Goal: Information Seeking & Learning: Learn about a topic

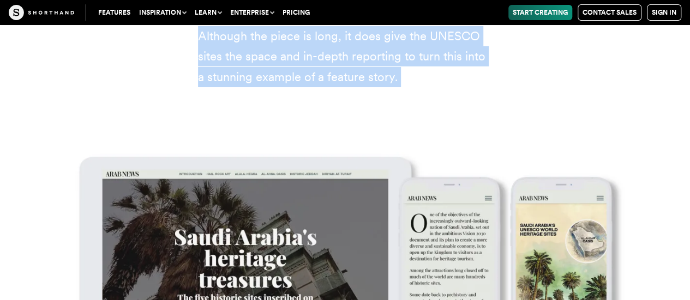
scroll to position [4101, 0]
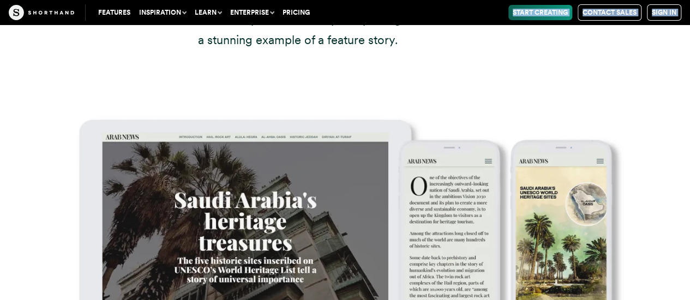
drag, startPoint x: 287, startPoint y: 114, endPoint x: 446, endPoint y: 10, distance: 190.2
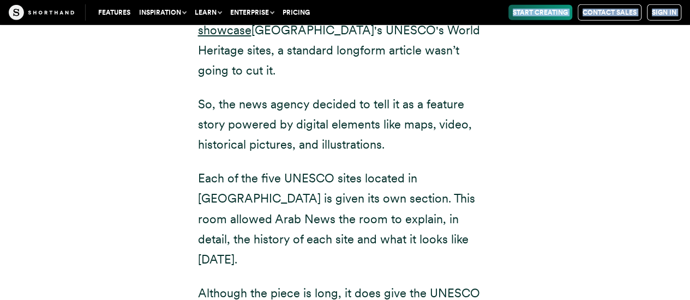
scroll to position [3835, 0]
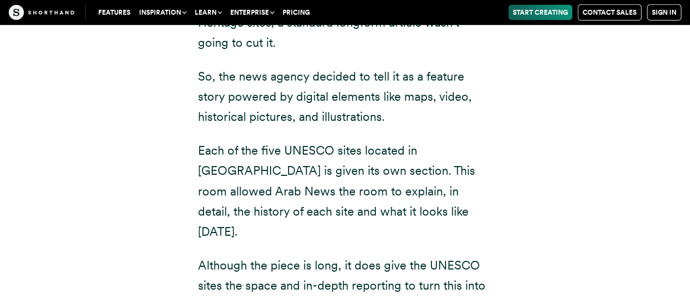
click at [387, 256] on p "Although the piece is long, it does give the UNESCO sites the space and in-dept…" at bounding box center [345, 286] width 294 height 61
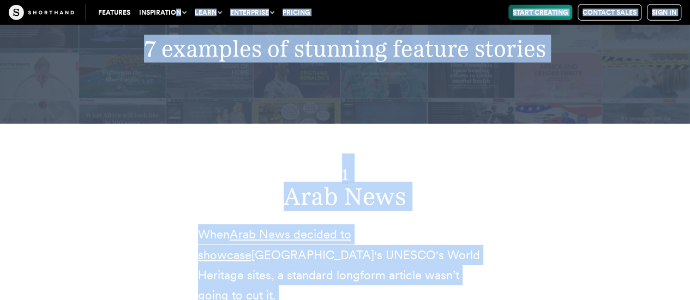
scroll to position [3573, 0]
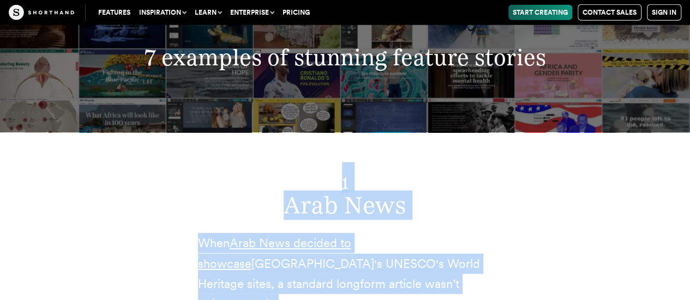
drag, startPoint x: 385, startPoint y: 226, endPoint x: 279, endPoint y: 144, distance: 134.1
copy div "1 Arab News When Arab News decided to showcase [GEOGRAPHIC_DATA]'s UNESCO's Wor…"
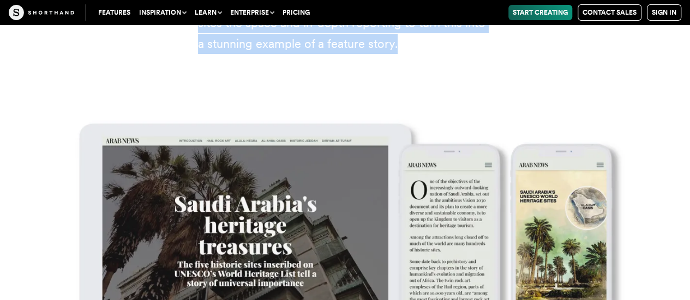
scroll to position [4104, 0]
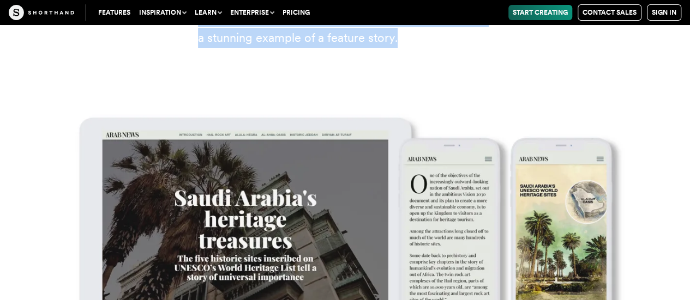
click at [471, 190] on img at bounding box center [345, 250] width 646 height 274
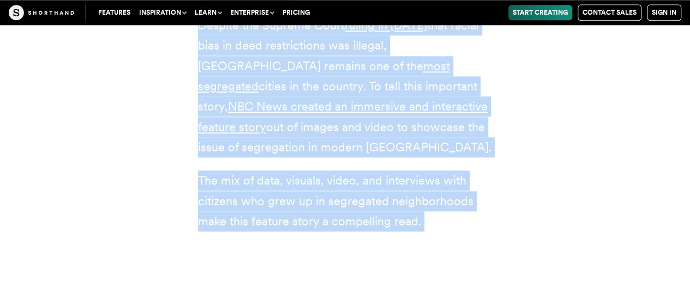
scroll to position [4902, 0]
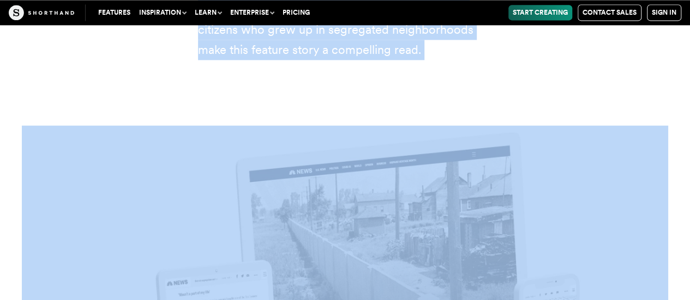
drag, startPoint x: 288, startPoint y: 64, endPoint x: 442, endPoint y: 67, distance: 153.8
drag, startPoint x: 442, startPoint y: 67, endPoint x: 346, endPoint y: 122, distance: 110.2
copy article "NBC News In the 1930s, America's Federal Government enacted redlining policies …"
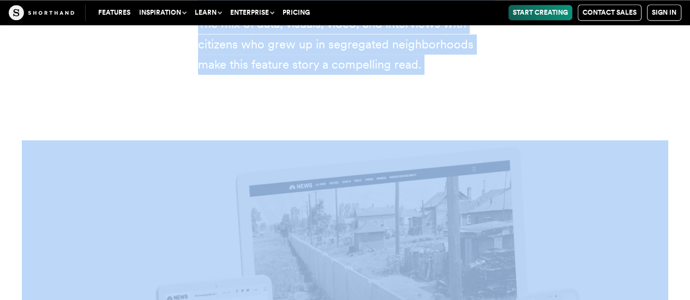
scroll to position [4880, 0]
